Goal: Task Accomplishment & Management: Manage account settings

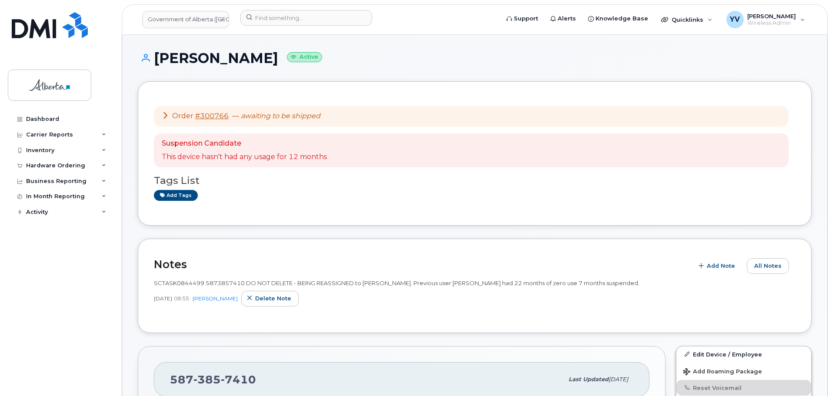
scroll to position [212, 0]
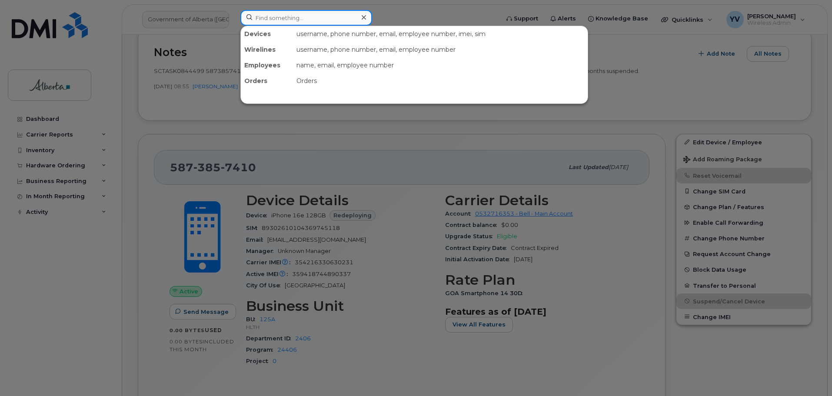
click at [264, 14] on input at bounding box center [306, 18] width 132 height 16
paste input "5875753906"
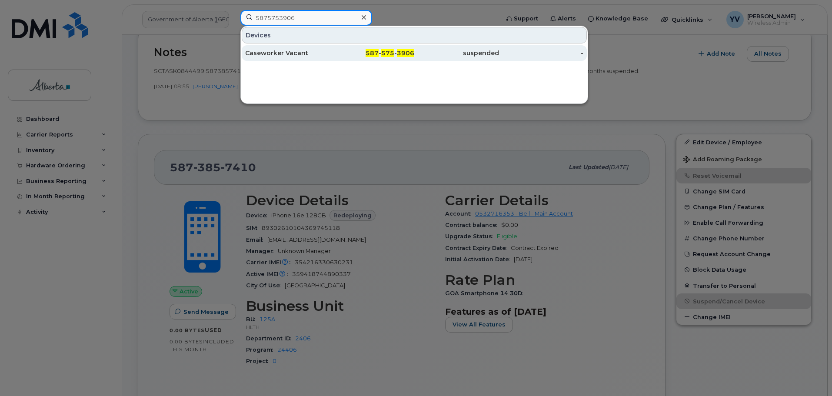
type input "5875753906"
click at [395, 54] on div "587 - 575 - 3906" at bounding box center [372, 53] width 85 height 9
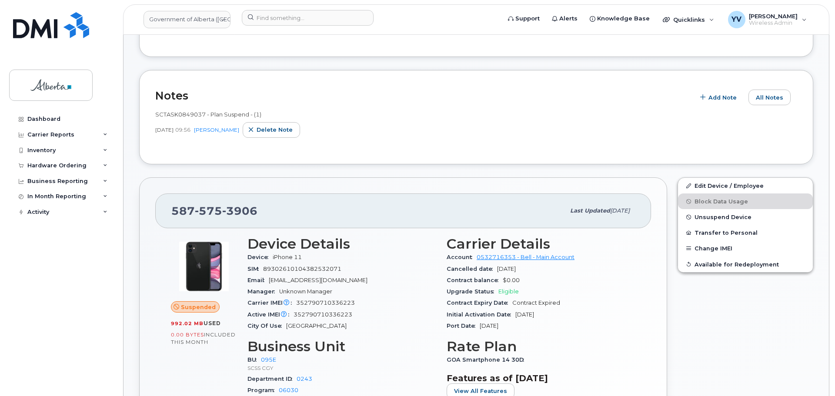
scroll to position [203, 0]
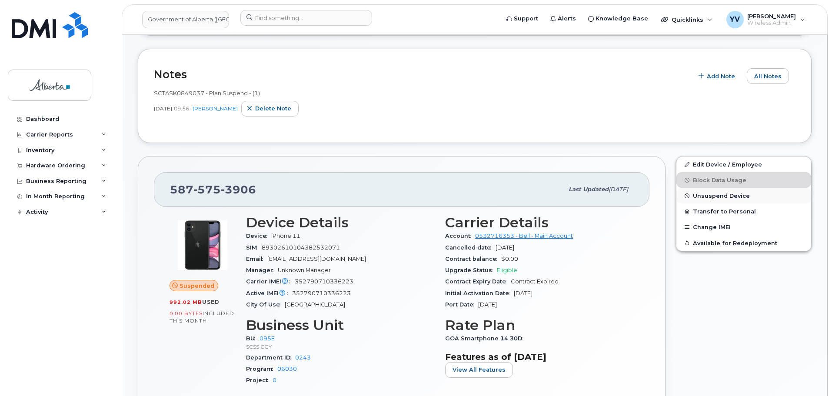
click at [707, 192] on button "Unsuspend Device" at bounding box center [743, 196] width 135 height 16
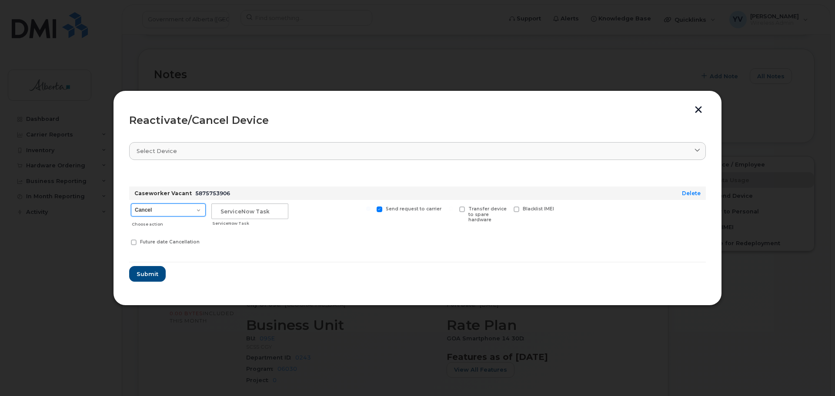
click at [199, 210] on select "Cancel Suspend - Extend Suspension Reactivate" at bounding box center [168, 209] width 75 height 13
select select "[object Object]"
click at [131, 203] on select "Cancel Suspend - Extend Suspension Reactivate" at bounding box center [168, 209] width 75 height 13
click at [227, 210] on input "text" at bounding box center [249, 211] width 77 height 16
paste input "SCTASK0852211"
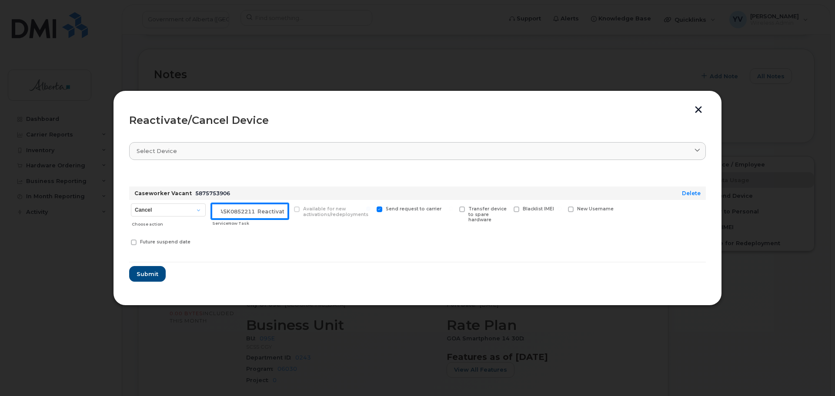
scroll to position [0, 16]
type input "SCTASK0852211 Reactivate"
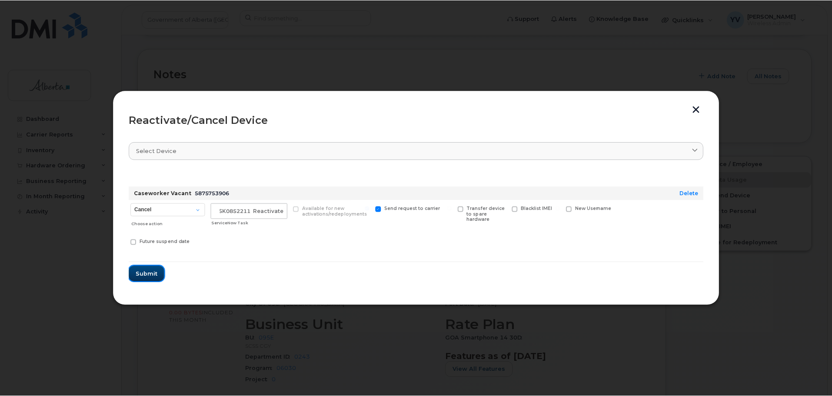
scroll to position [0, 0]
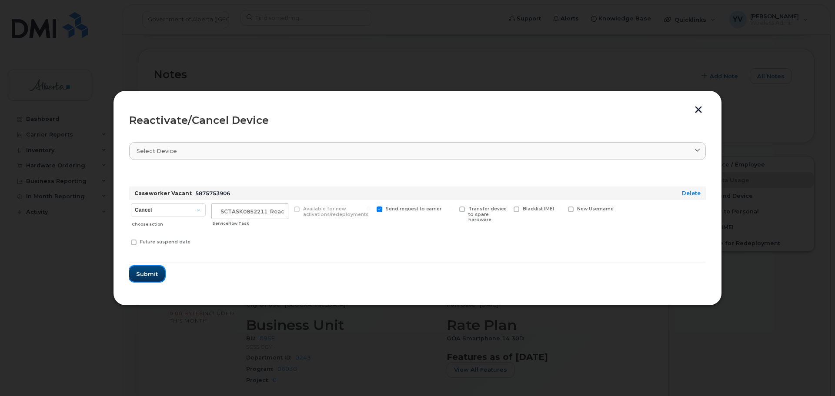
click at [143, 271] on span "Submit" at bounding box center [147, 274] width 22 height 8
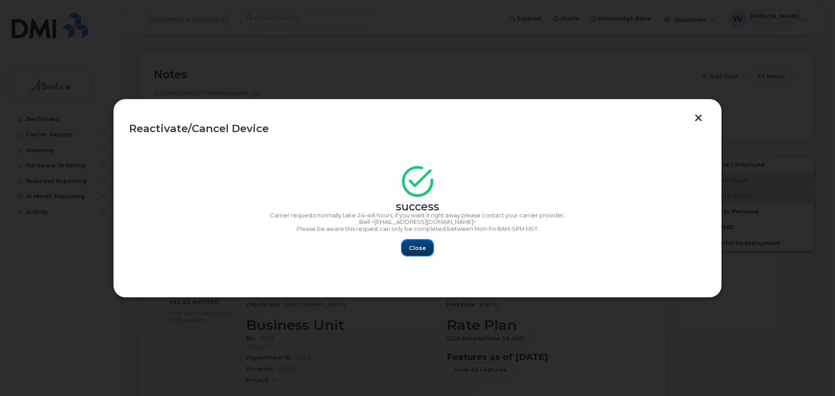
click at [409, 246] on button "Close" at bounding box center [417, 248] width 31 height 16
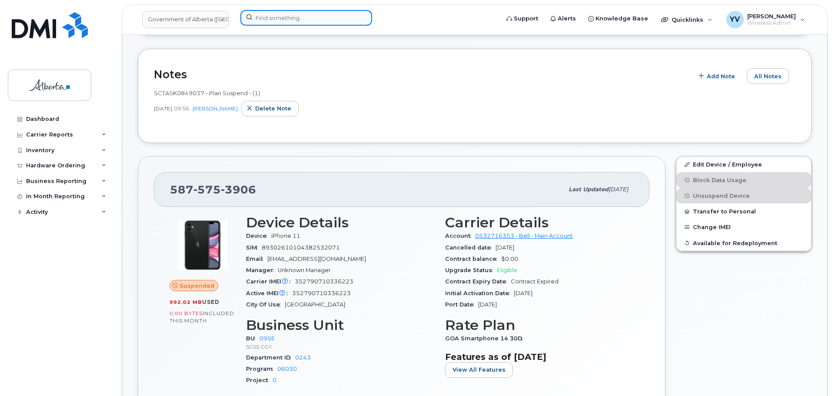
click at [262, 17] on input at bounding box center [306, 18] width 132 height 16
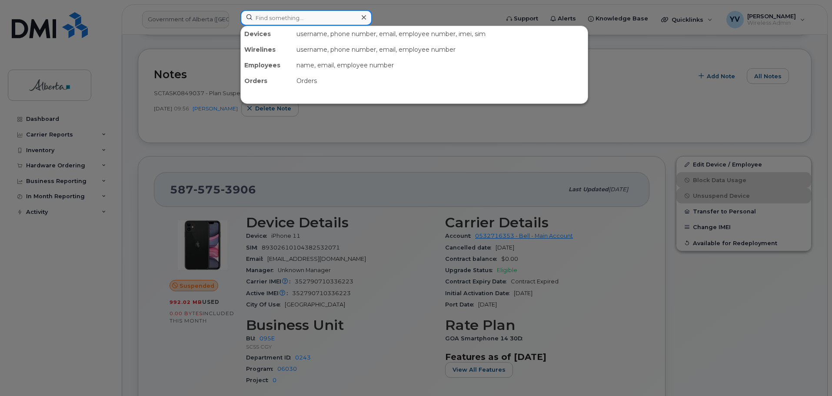
paste input "7802421386"
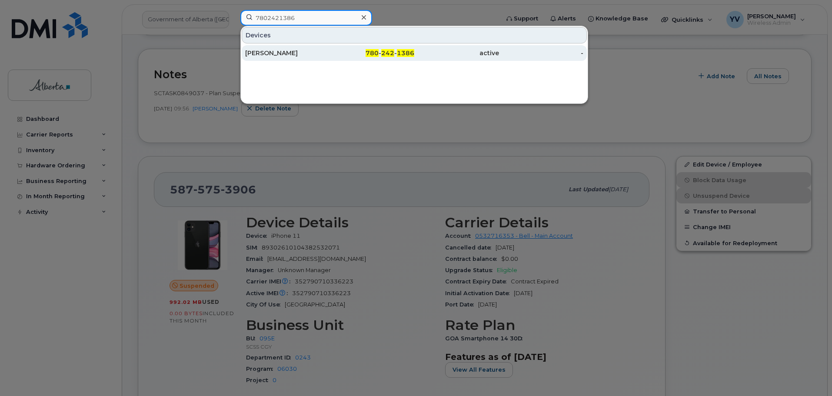
type input "7802421386"
click at [405, 51] on span "1386" at bounding box center [405, 53] width 17 height 8
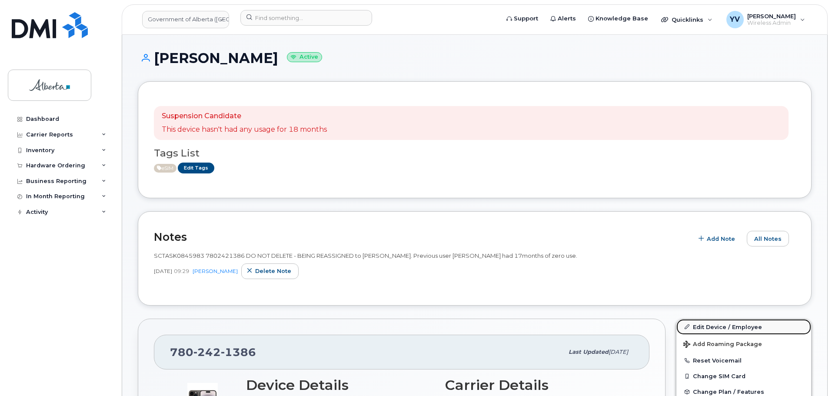
click at [712, 326] on link "Edit Device / Employee" at bounding box center [743, 327] width 135 height 16
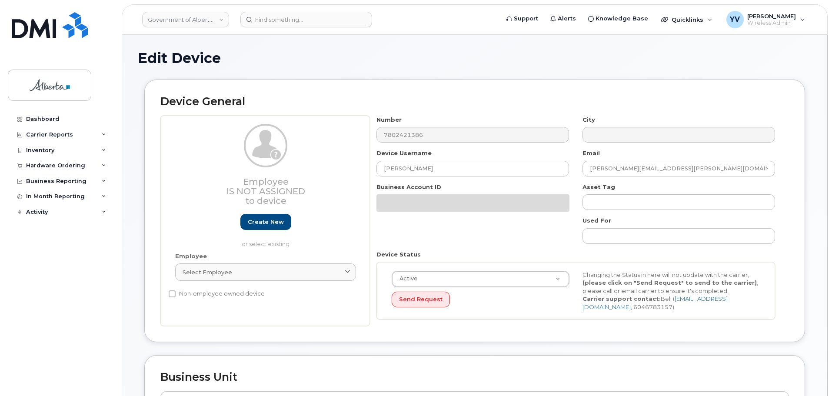
select select "4797682"
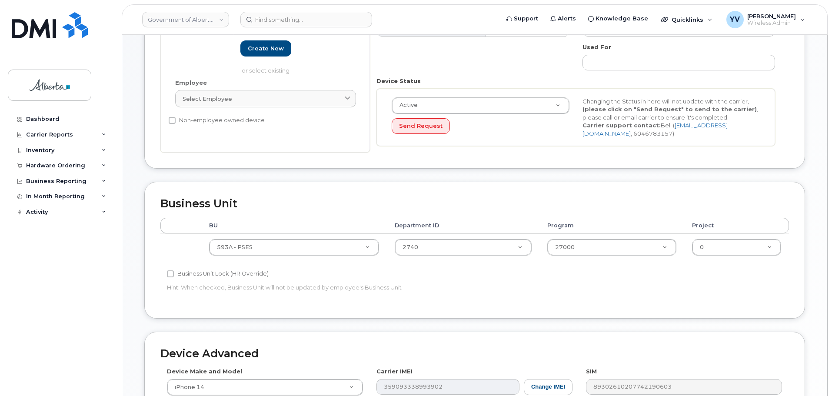
scroll to position [181, 0]
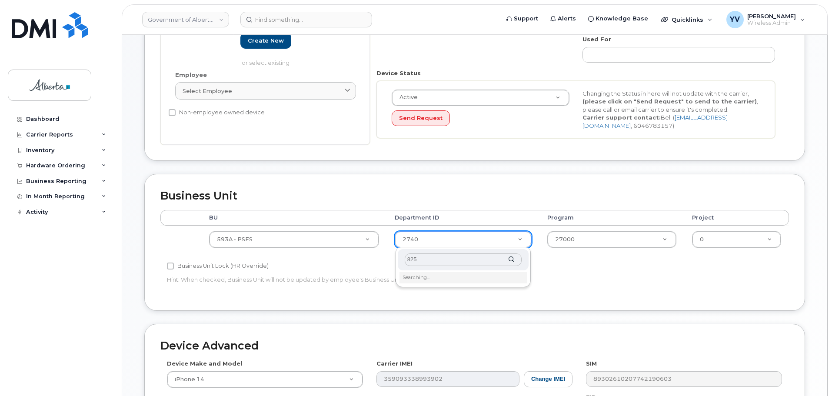
type input "8258"
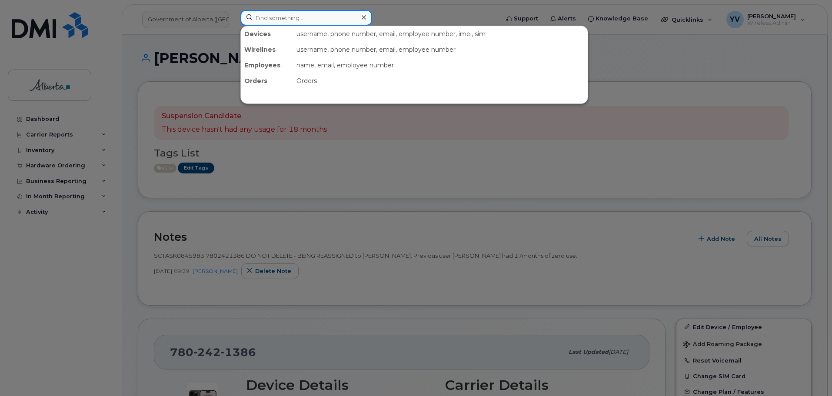
click at [264, 21] on input at bounding box center [306, 18] width 132 height 16
paste input "Financial codes have been updated in EPS"
type input "Financial codes have been updated in EPS"
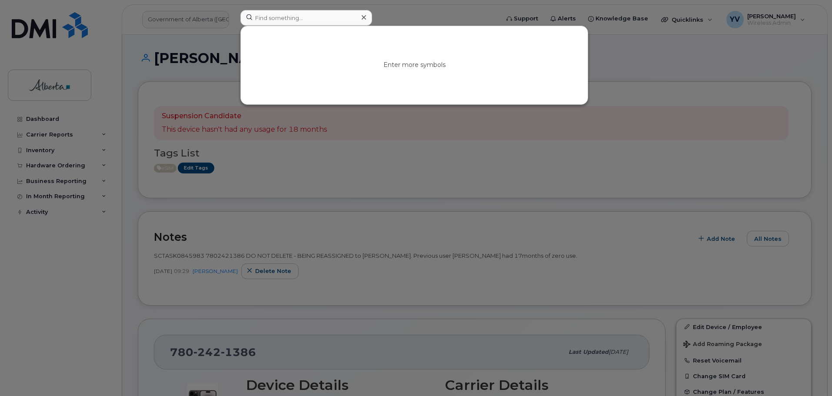
click at [353, 150] on div at bounding box center [416, 198] width 832 height 396
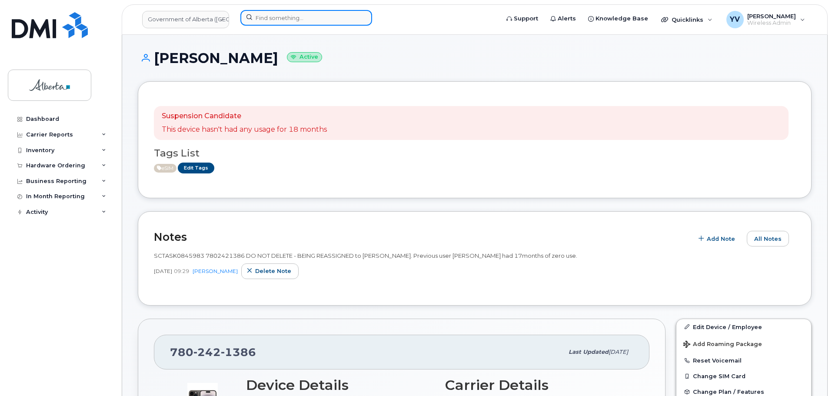
click at [257, 18] on input at bounding box center [306, 18] width 132 height 16
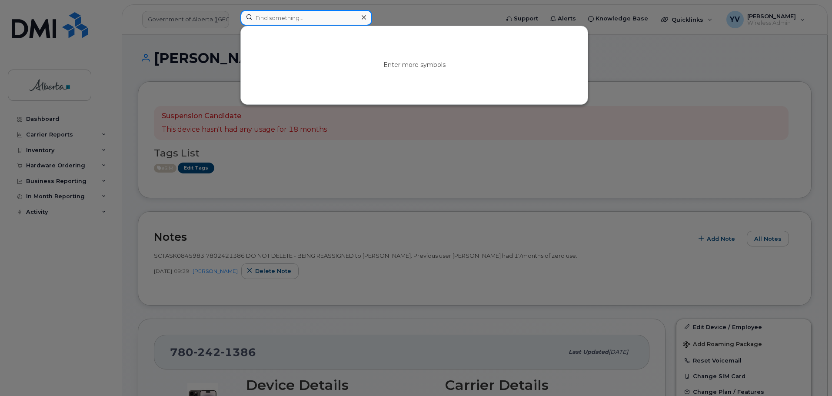
paste input "5873857113"
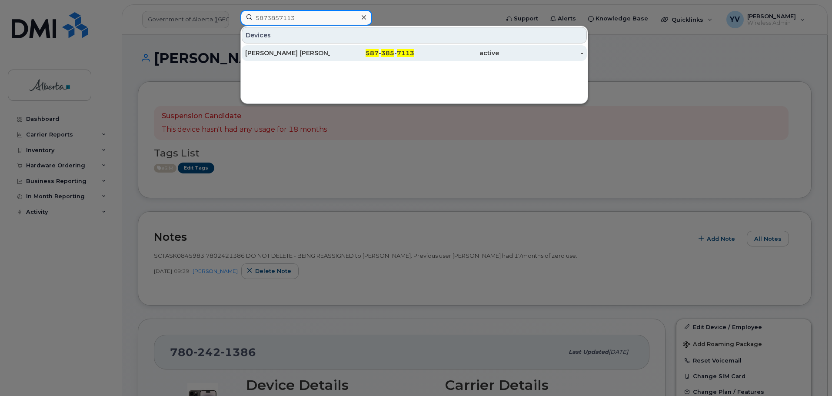
type input "5873857113"
click at [402, 51] on span "7113" at bounding box center [405, 53] width 17 height 8
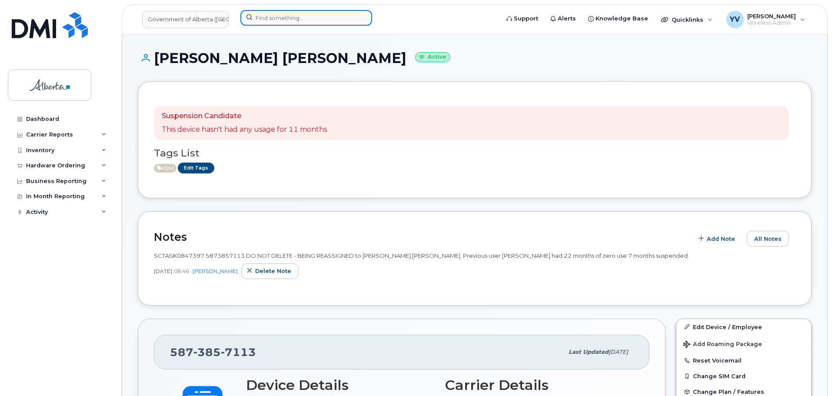
click at [262, 22] on input at bounding box center [306, 18] width 132 height 16
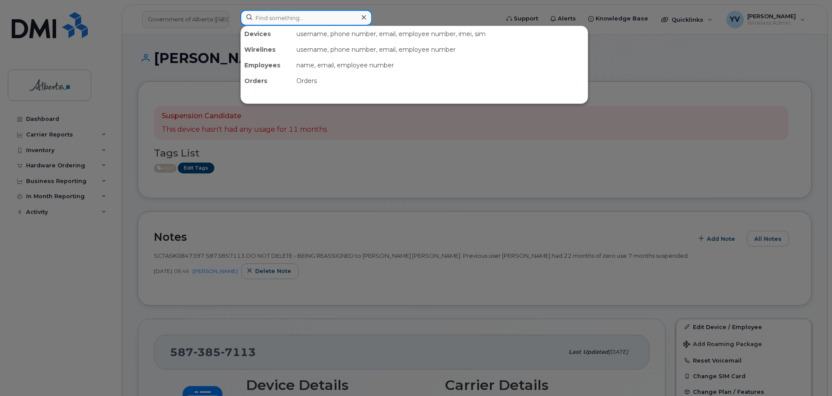
paste input "7806912933"
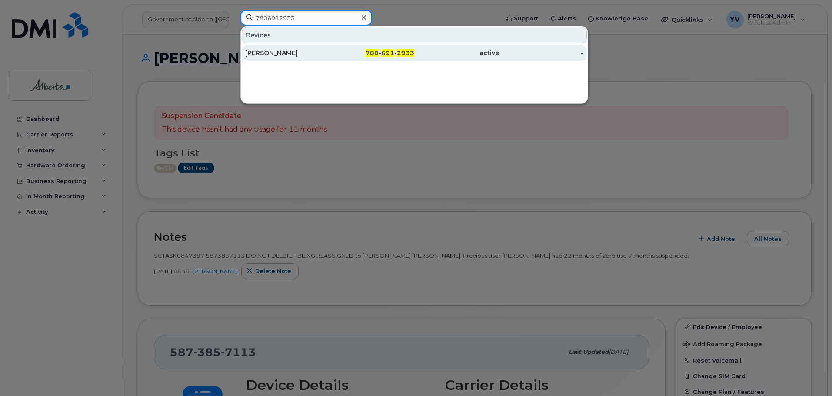
type input "7806912933"
click at [379, 50] on span "780" at bounding box center [372, 53] width 13 height 8
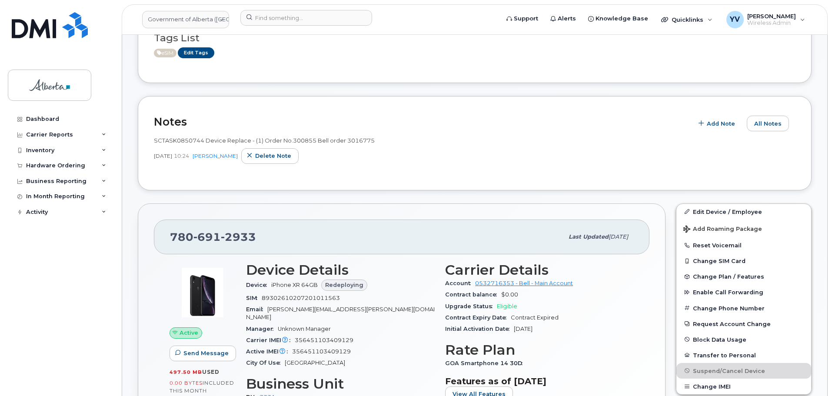
scroll to position [127, 0]
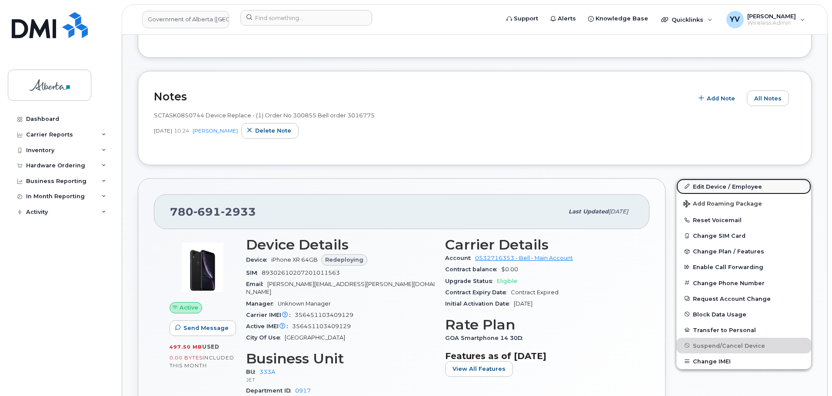
click at [710, 184] on link "Edit Device / Employee" at bounding box center [743, 187] width 135 height 16
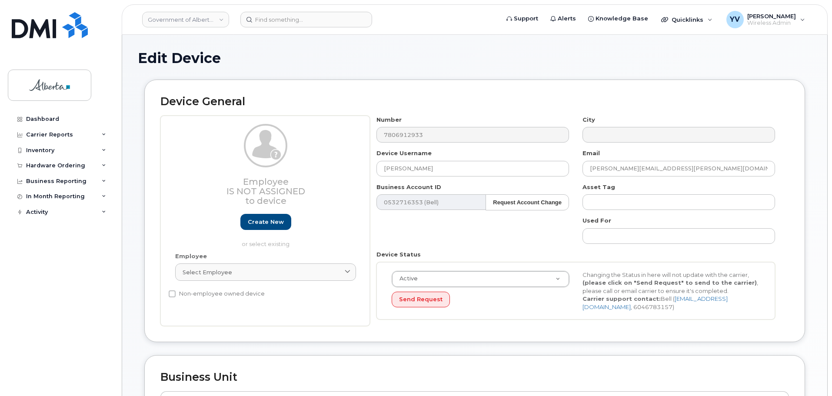
select select "4206363"
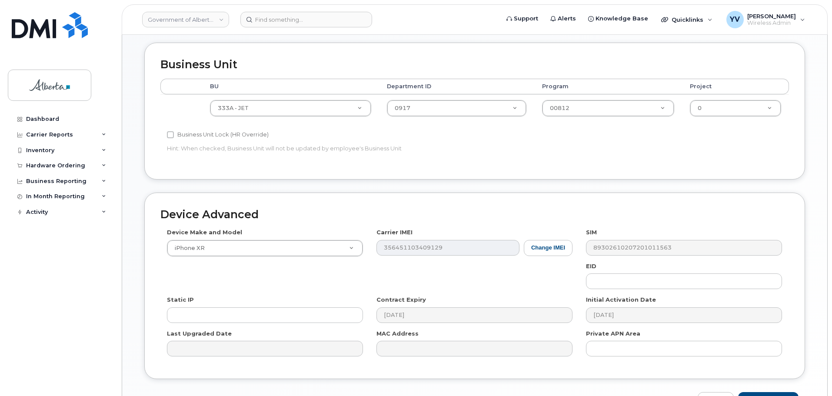
scroll to position [320, 0]
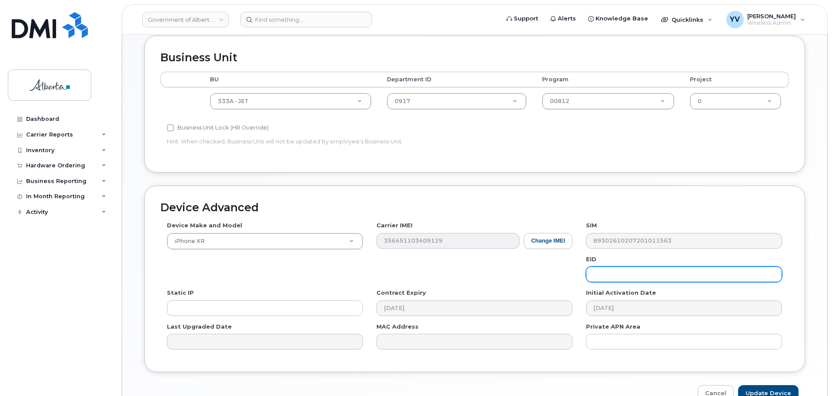
click at [607, 281] on input "text" at bounding box center [684, 275] width 196 height 16
paste input "89049032007208882600189436922770"
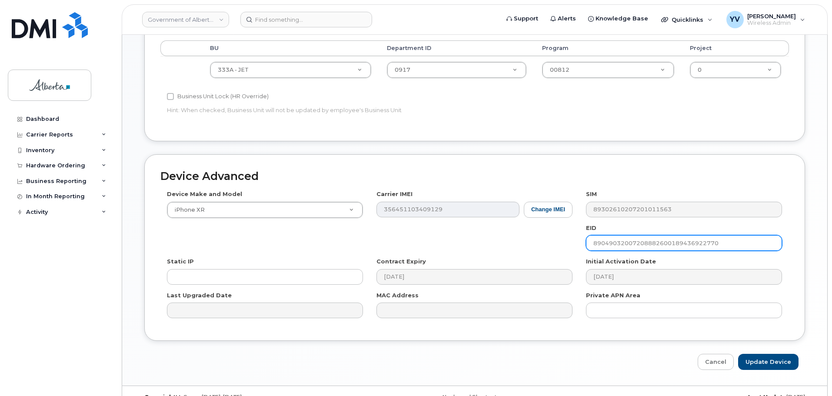
scroll to position [354, 0]
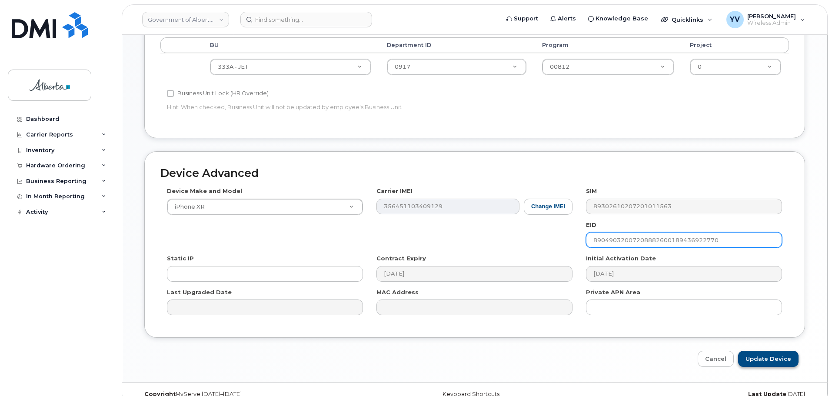
type input "89049032007208882600189436922770"
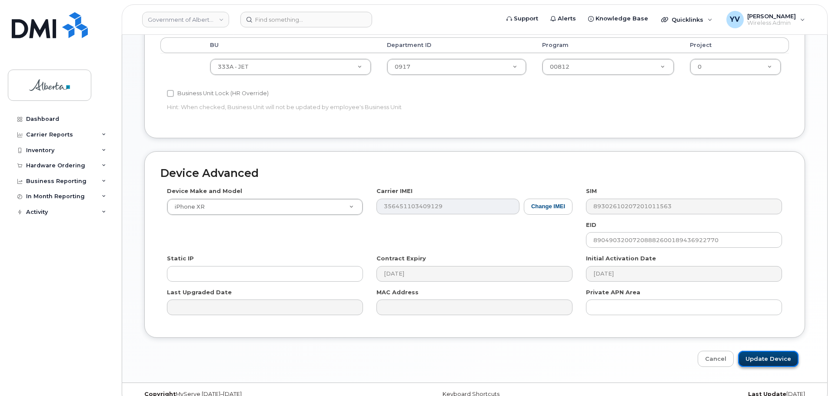
click at [770, 353] on input "Update Device" at bounding box center [768, 359] width 60 height 16
type input "Saving..."
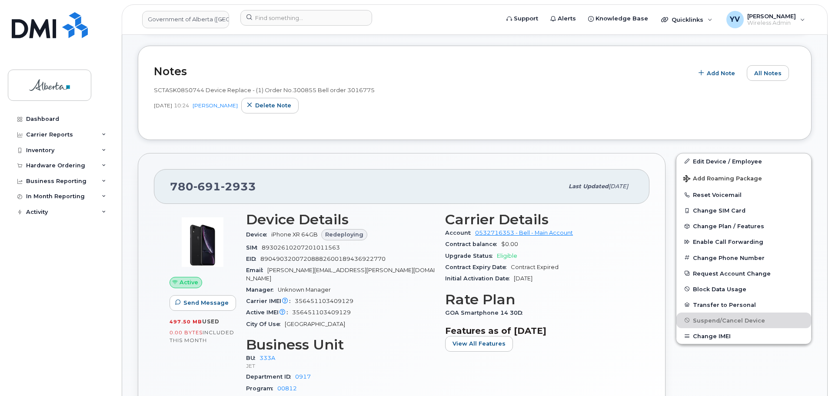
scroll to position [111, 0]
